Goal: Navigation & Orientation: Find specific page/section

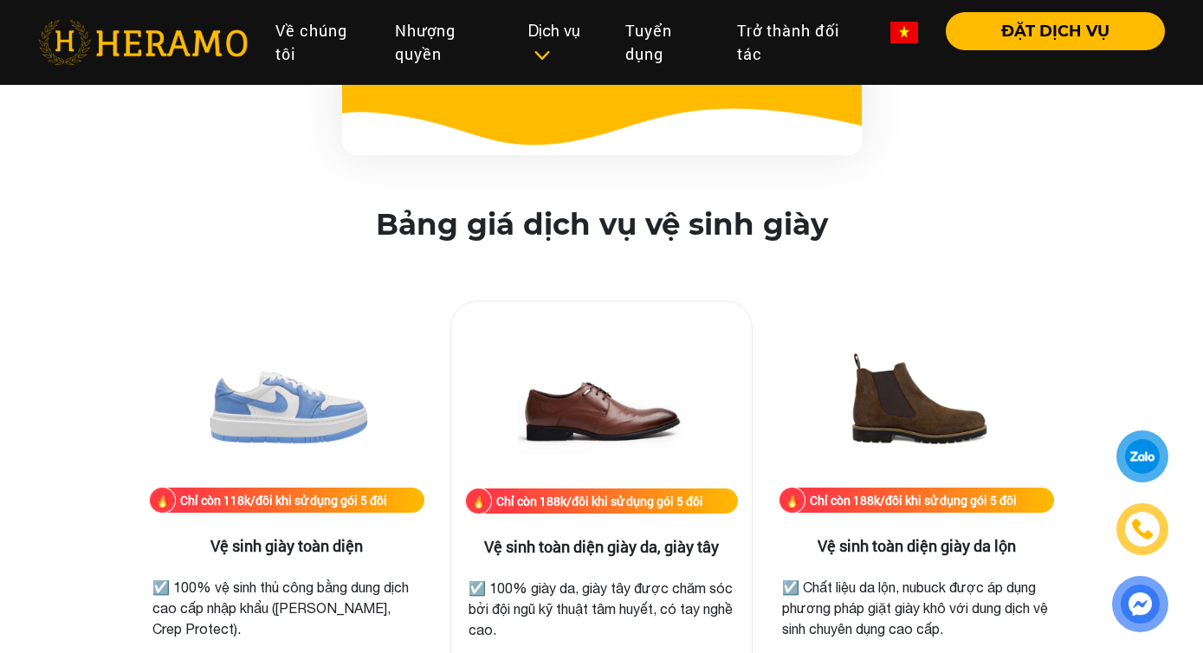
scroll to position [2219, 0]
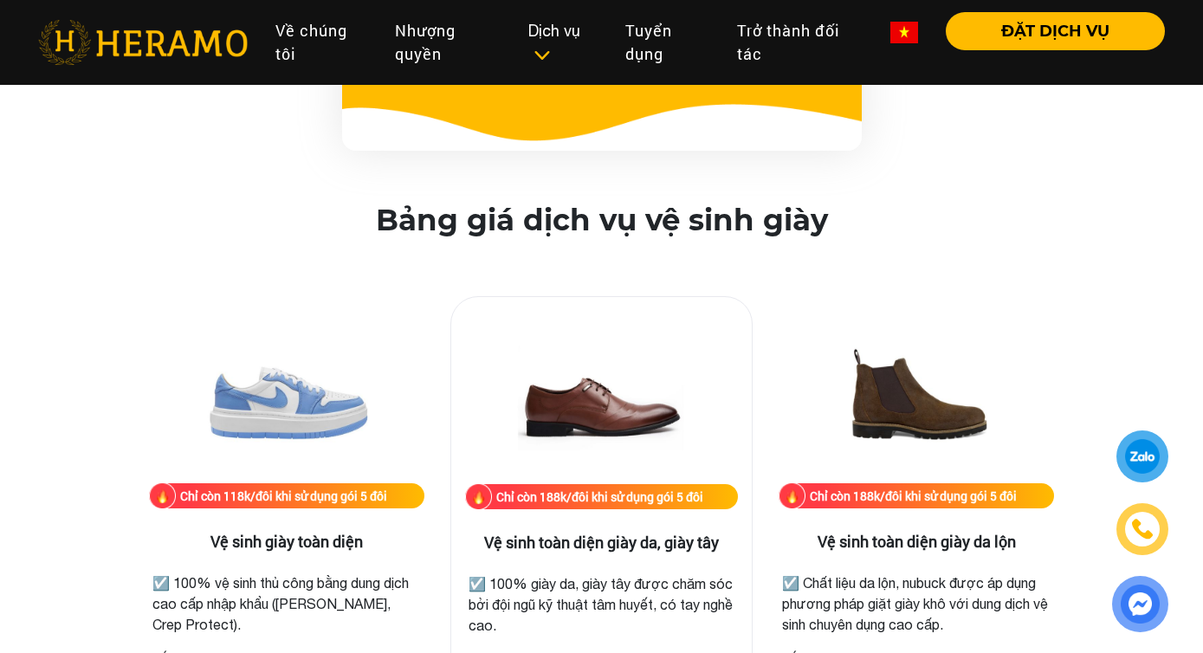
click at [579, 404] on img at bounding box center [600, 397] width 173 height 173
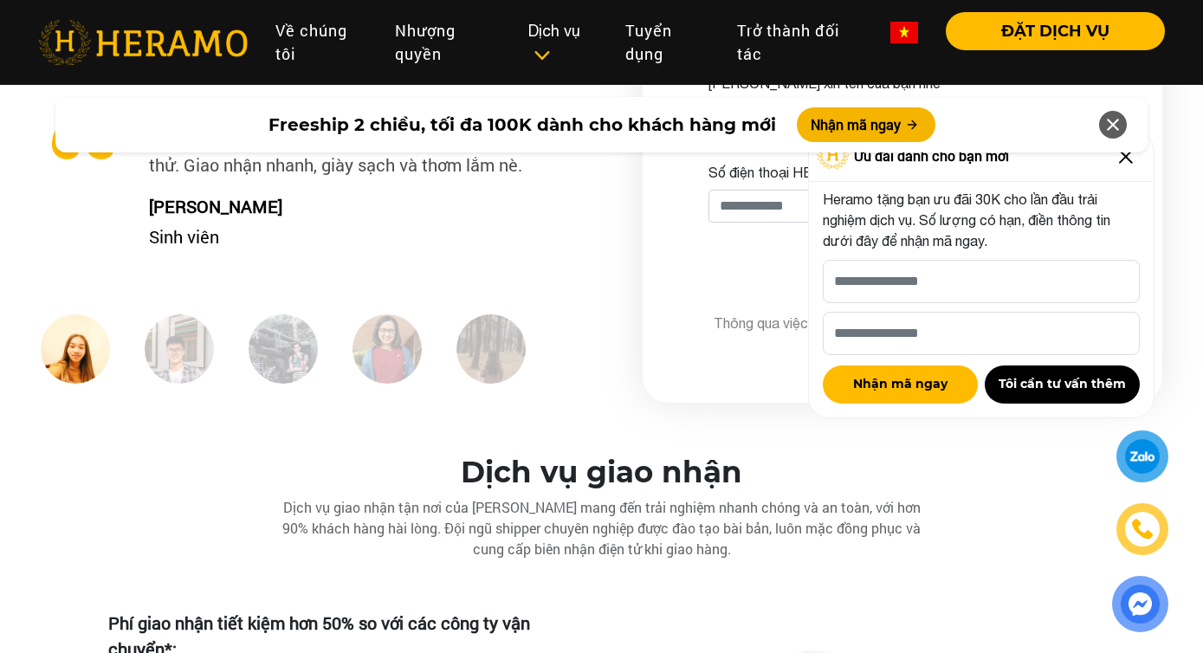
scroll to position [4595, 0]
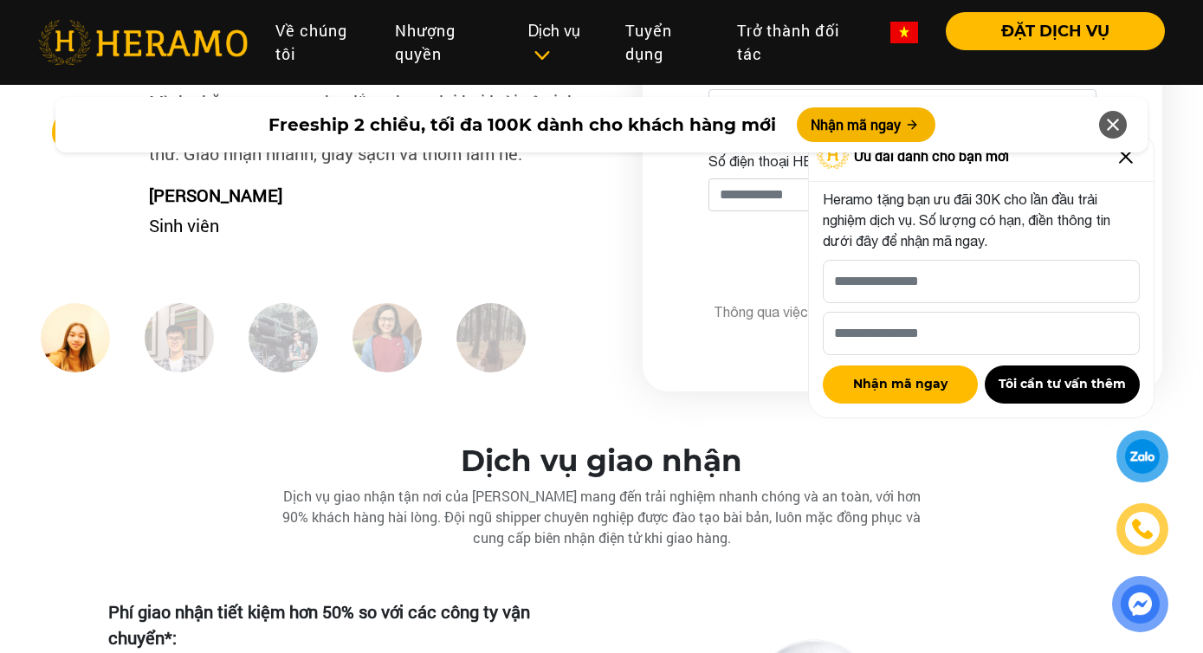
click at [147, 335] on img at bounding box center [179, 337] width 69 height 69
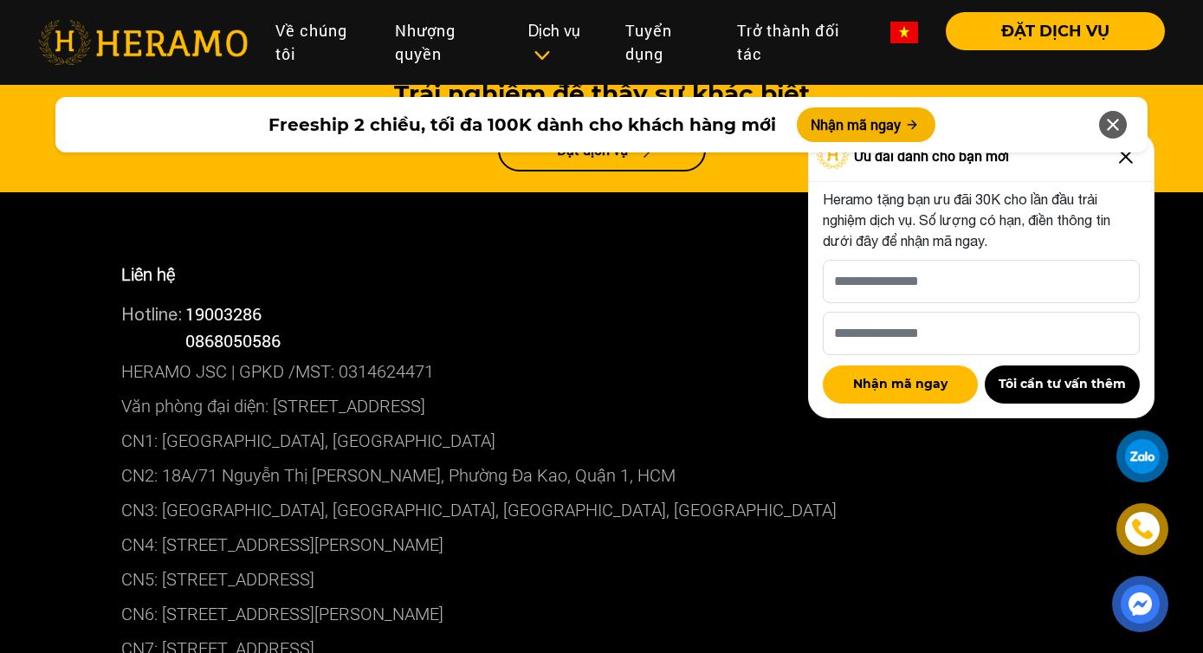
scroll to position [9835, 0]
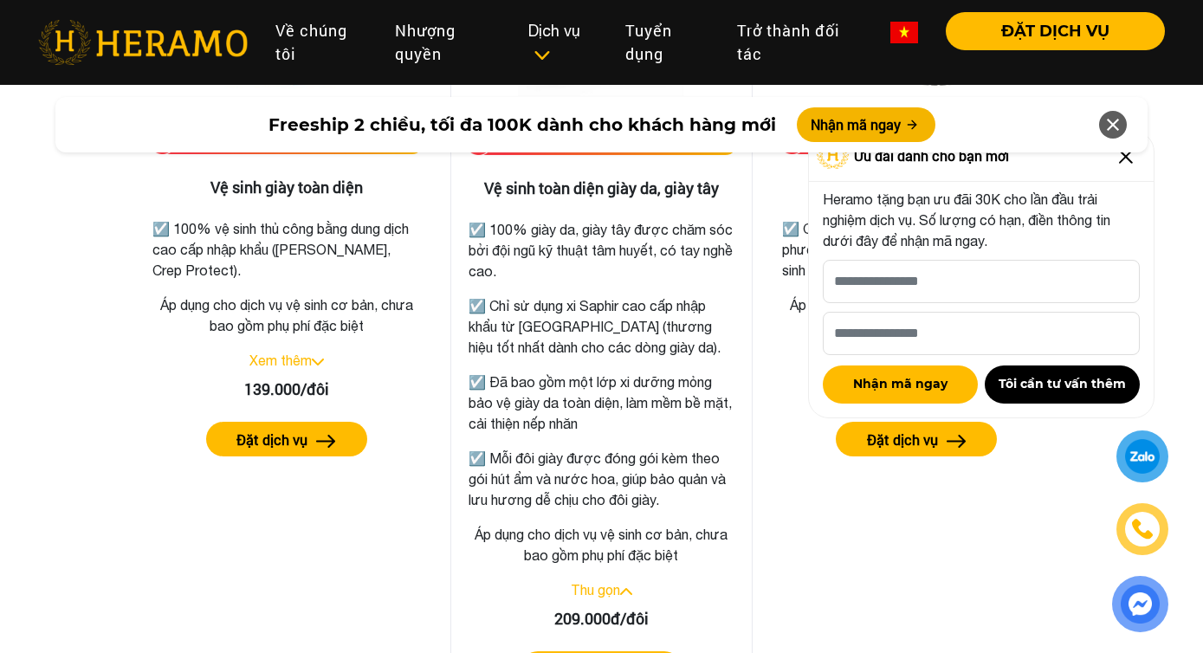
scroll to position [2563, 0]
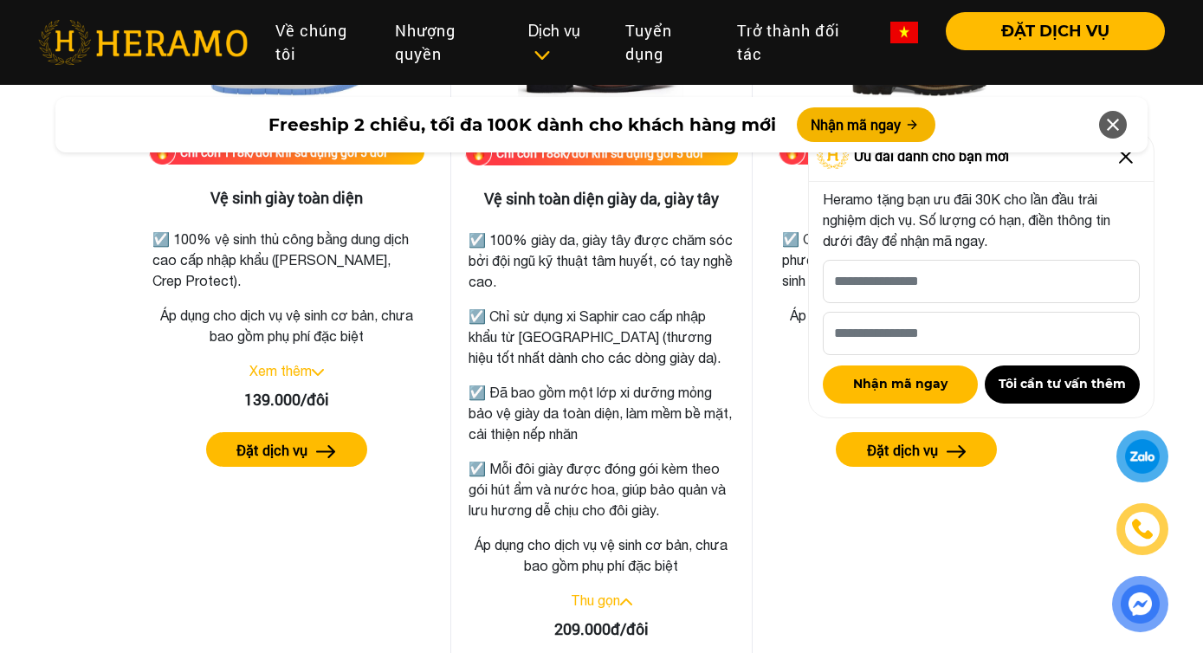
click at [576, 260] on p "☑️ 100% giày da, giày tây được chăm sóc bởi đội ngũ kỹ thuật tâm huyết, có tay …" at bounding box center [602, 261] width 267 height 62
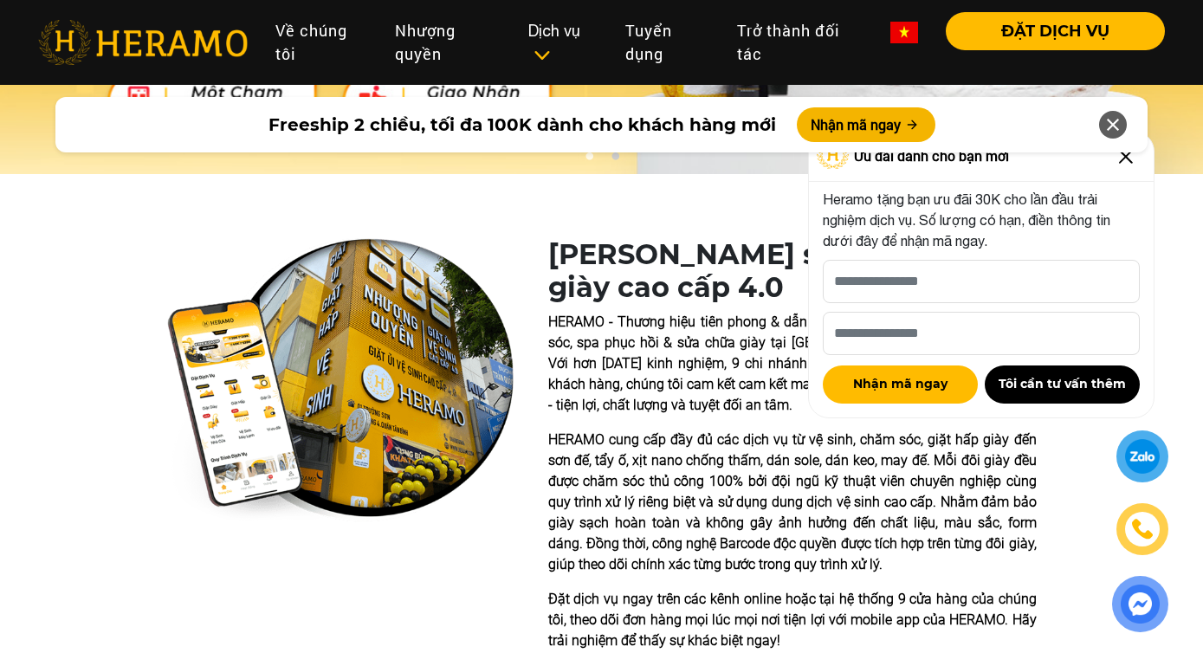
scroll to position [223, 0]
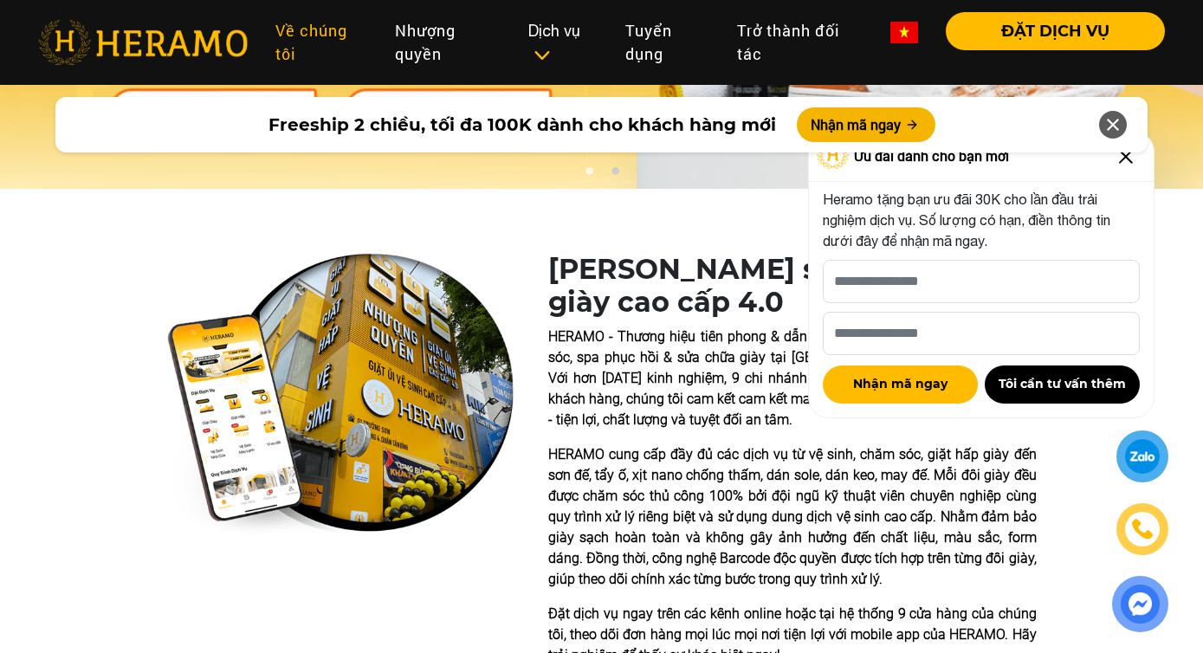
click at [331, 37] on link "Về chúng tôi" at bounding box center [322, 42] width 120 height 61
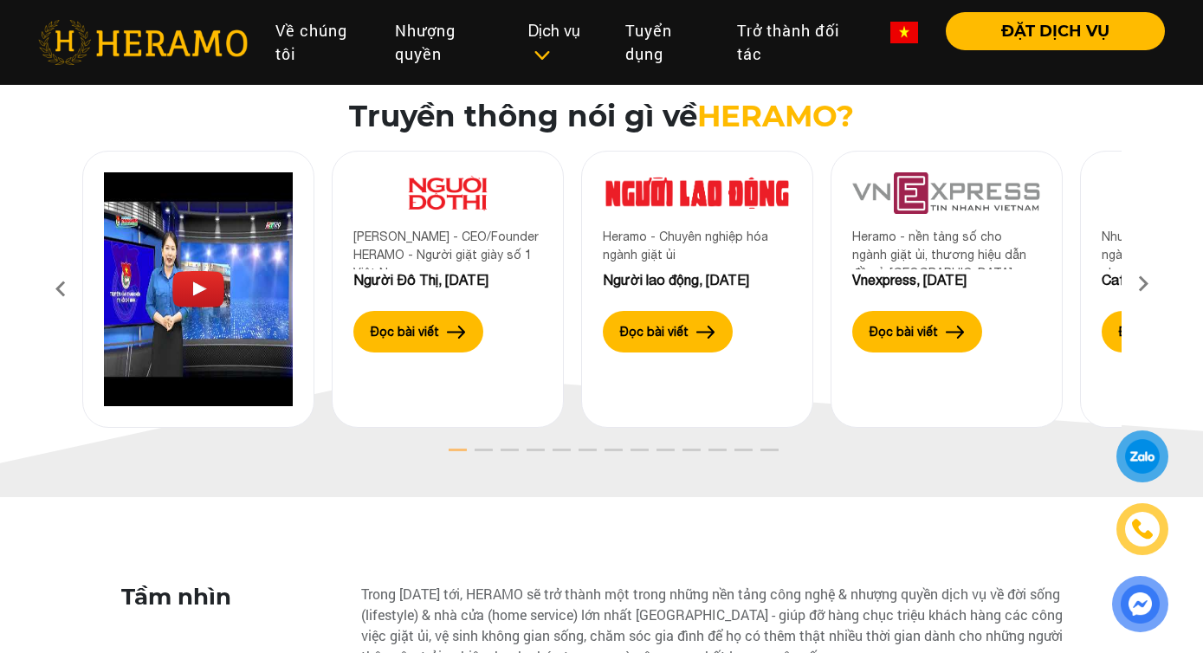
scroll to position [2799, 0]
